Goal: Task Accomplishment & Management: Manage account settings

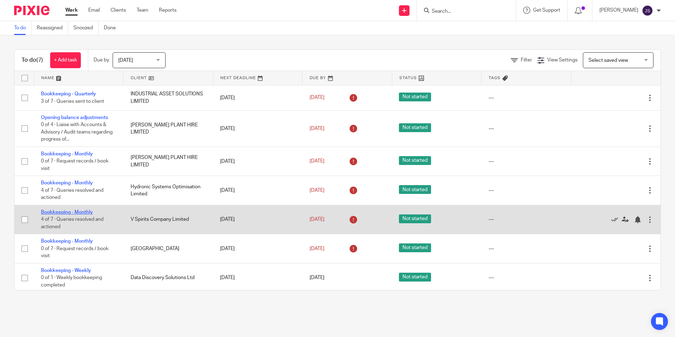
scroll to position [2, 0]
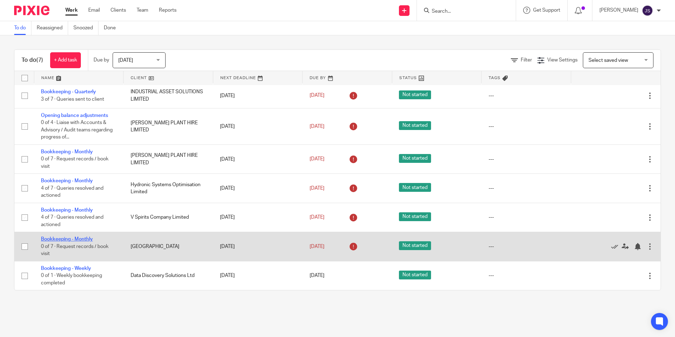
click at [69, 238] on link "Bookkeeping - Monthly" at bounding box center [67, 238] width 52 height 5
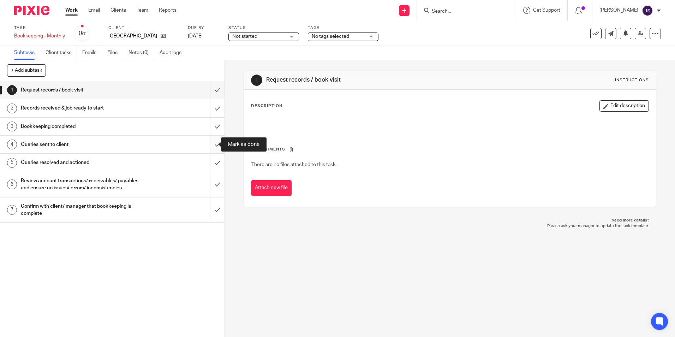
click at [212, 145] on input "submit" at bounding box center [112, 144] width 224 height 18
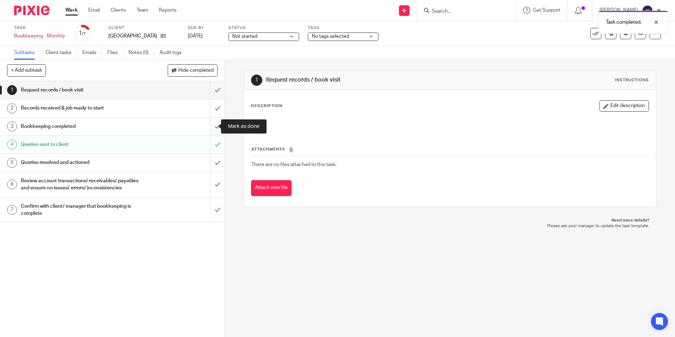
click at [209, 128] on input "submit" at bounding box center [112, 127] width 224 height 18
click at [210, 111] on input "submit" at bounding box center [112, 108] width 224 height 18
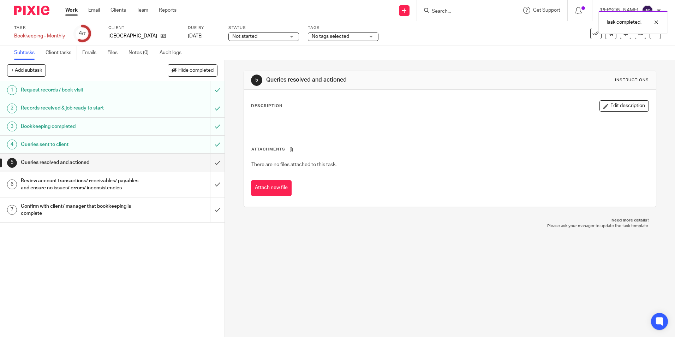
click at [32, 17] on div at bounding box center [29, 10] width 58 height 21
click at [32, 11] on img at bounding box center [31, 11] width 35 height 10
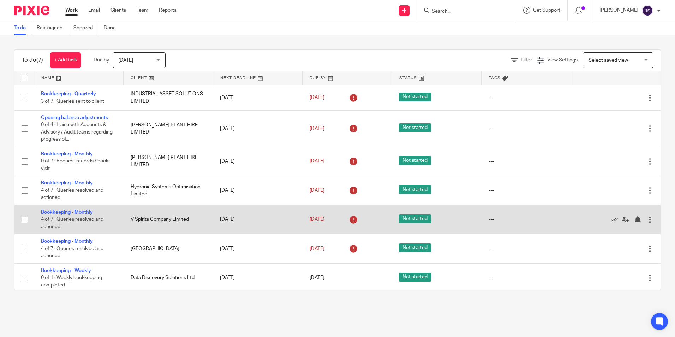
scroll to position [2, 0]
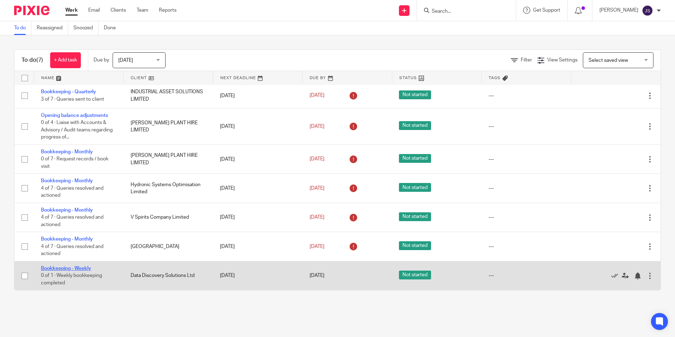
click at [88, 266] on link "Bookkeeping - Weekly" at bounding box center [66, 268] width 50 height 5
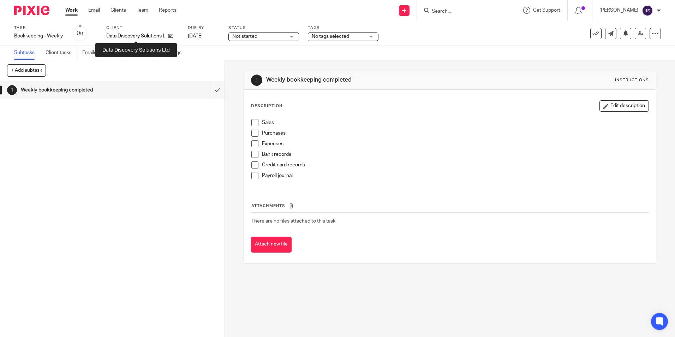
click at [138, 32] on p "Data Discovery Solutions Ltd" at bounding box center [135, 35] width 58 height 7
click at [173, 37] on icon at bounding box center [170, 35] width 5 height 5
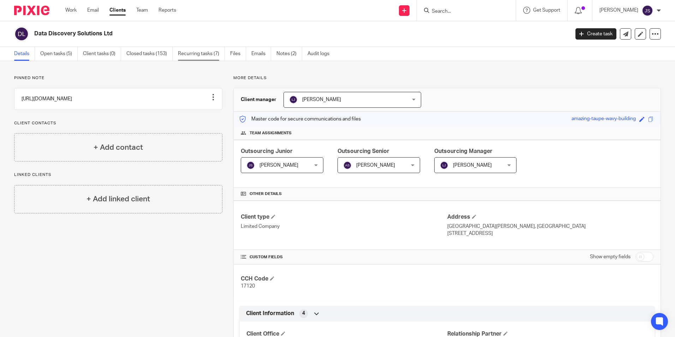
click at [193, 52] on link "Recurring tasks (7)" at bounding box center [201, 54] width 47 height 14
